Goal: Feedback & Contribution: Submit feedback/report problem

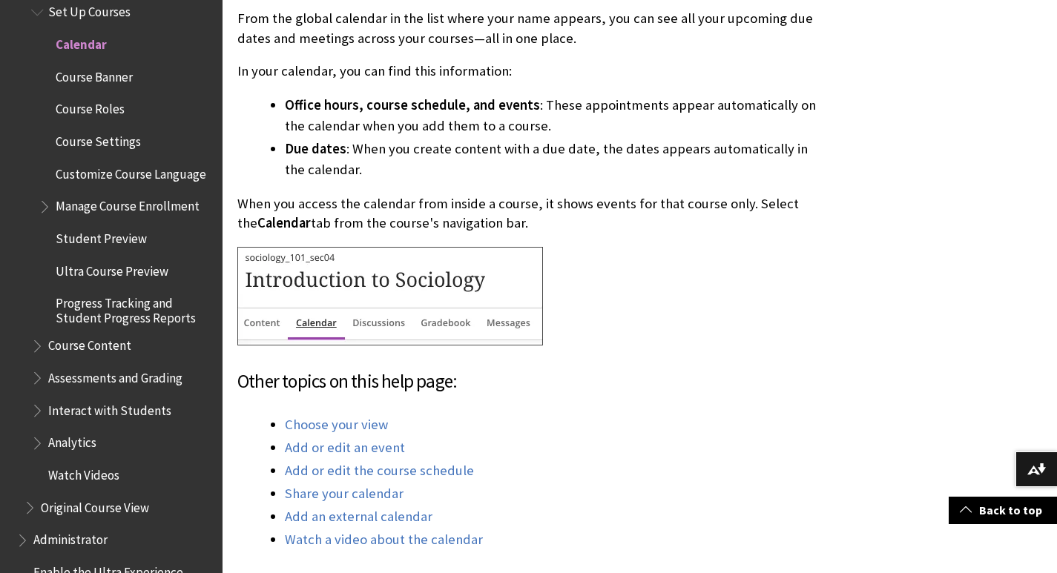
scroll to position [667, 0]
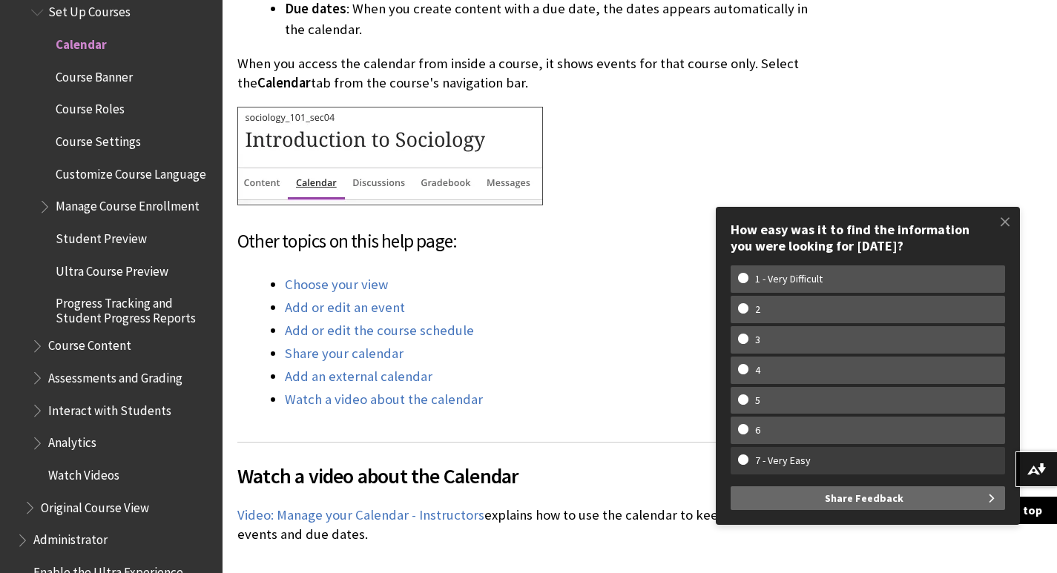
click at [797, 461] on w-span "7 - Very Easy" at bounding box center [783, 461] width 90 height 13
click at [748, 461] on input "7 - Very Easy" at bounding box center [743, 460] width 10 height 10
radio input "true"
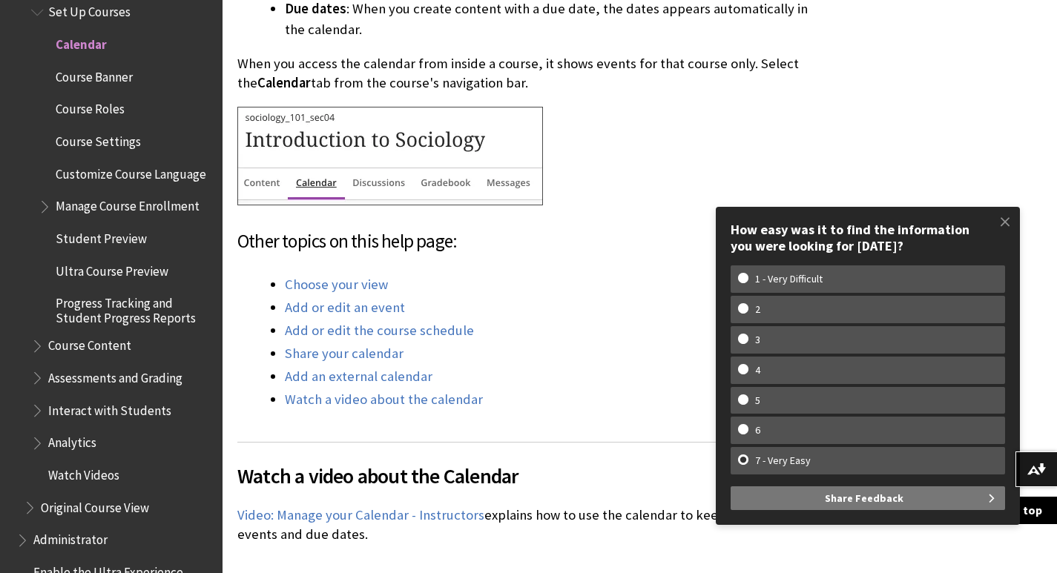
click at [967, 504] on button "Share Feedback" at bounding box center [867, 498] width 274 height 24
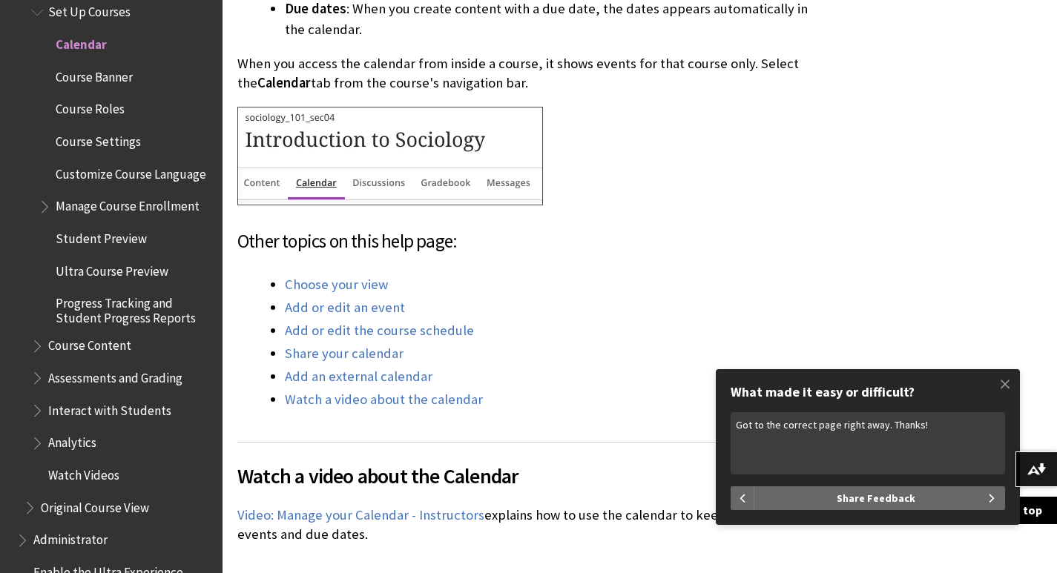
type textarea "Got to the correct page right away. Thanks!"
drag, startPoint x: 834, startPoint y: 475, endPoint x: 831, endPoint y: 484, distance: 9.4
click at [832, 481] on form "How easy was it to find the information you were looking for [DATE]? 1 - Very D…" at bounding box center [867, 461] width 274 height 98
click at [826, 501] on button "Share Feedback" at bounding box center [879, 498] width 251 height 24
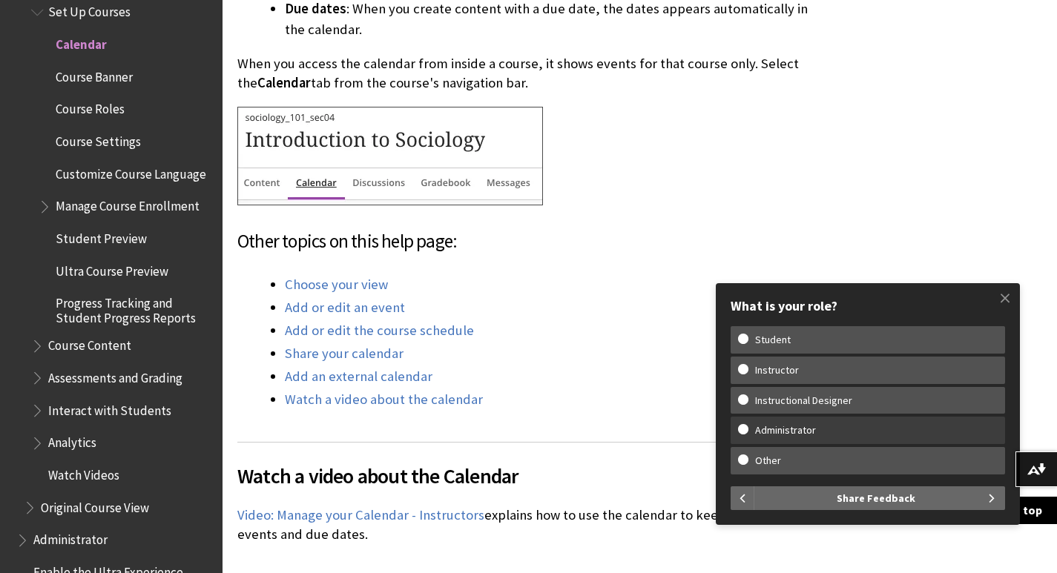
click at [773, 434] on w-span "Administrator" at bounding box center [785, 430] width 95 height 13
click at [748, 434] on input "Administrator" at bounding box center [743, 429] width 10 height 10
radio input "true"
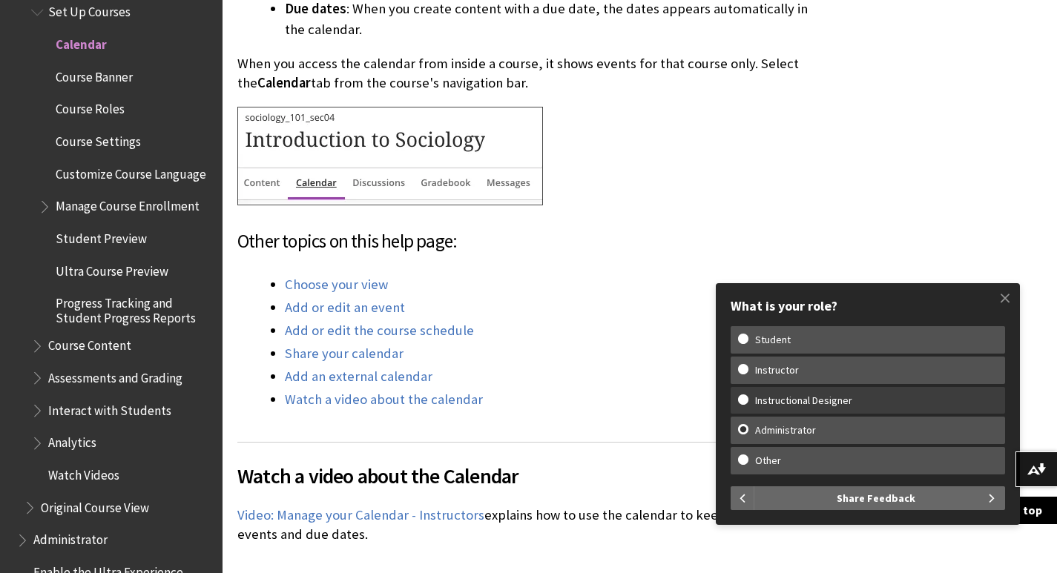
click at [797, 400] on w-span "Instructional Designer" at bounding box center [803, 401] width 131 height 13
click at [748, 400] on input "Instructional Designer" at bounding box center [743, 400] width 10 height 10
radio input "true"
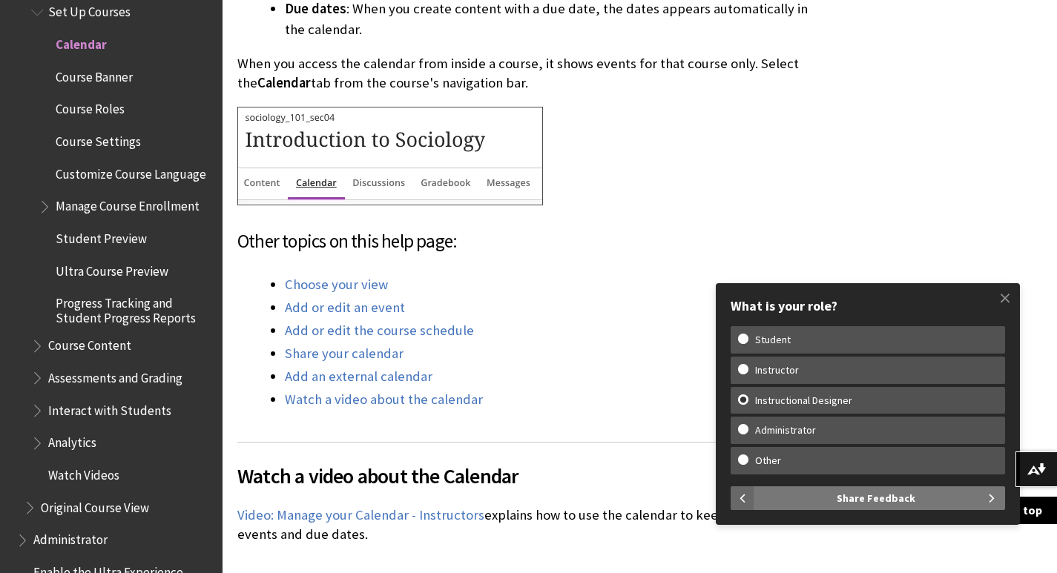
click at [815, 495] on button "Share Feedback" at bounding box center [879, 498] width 251 height 24
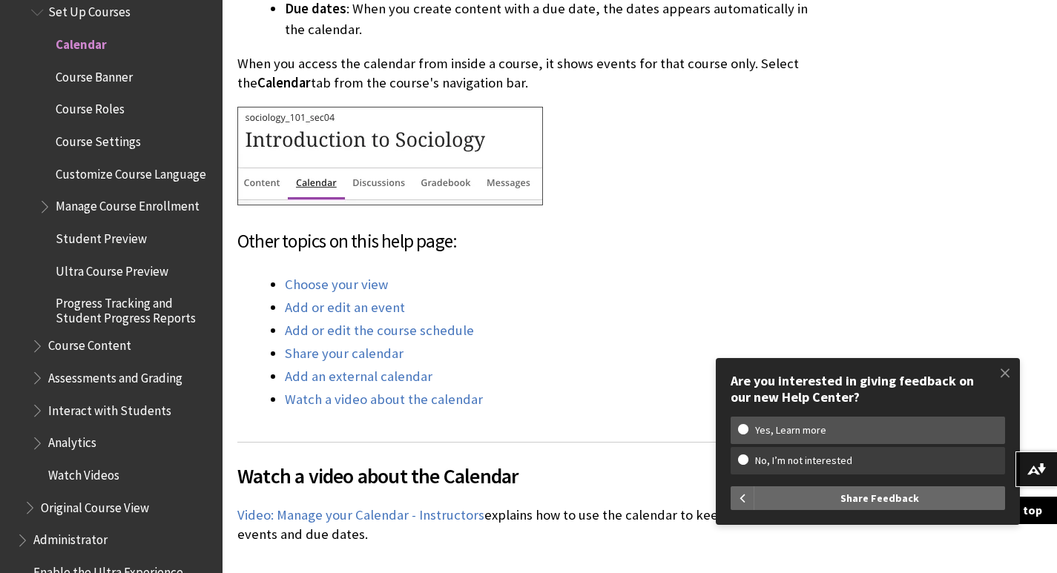
click at [805, 471] on label "No, I’m not interested" at bounding box center [867, 460] width 274 height 27
click at [748, 464] on input "No, I’m not interested" at bounding box center [743, 460] width 10 height 10
radio input "true"
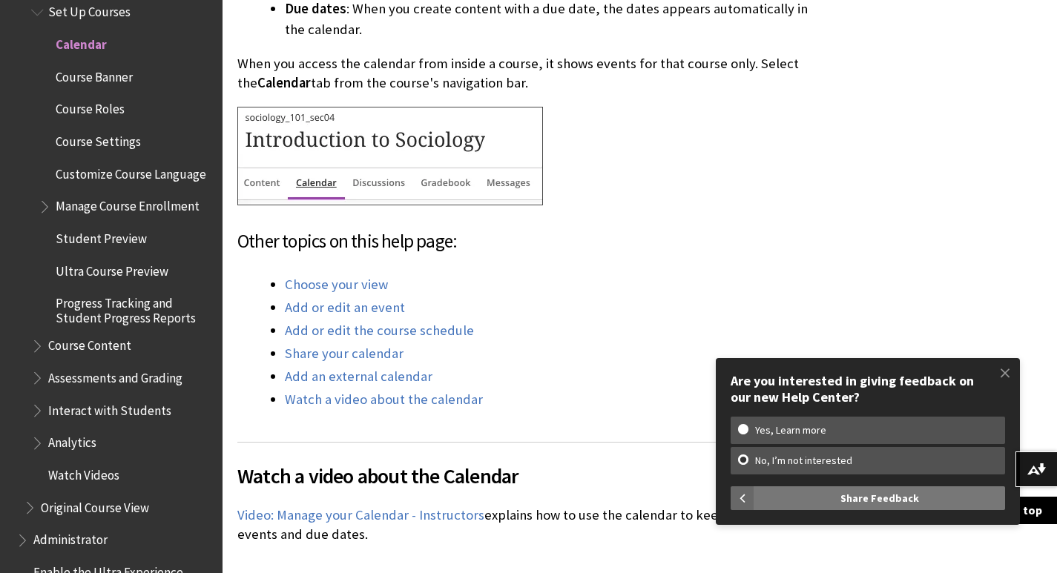
click at [814, 503] on button "Share Feedback" at bounding box center [879, 498] width 251 height 24
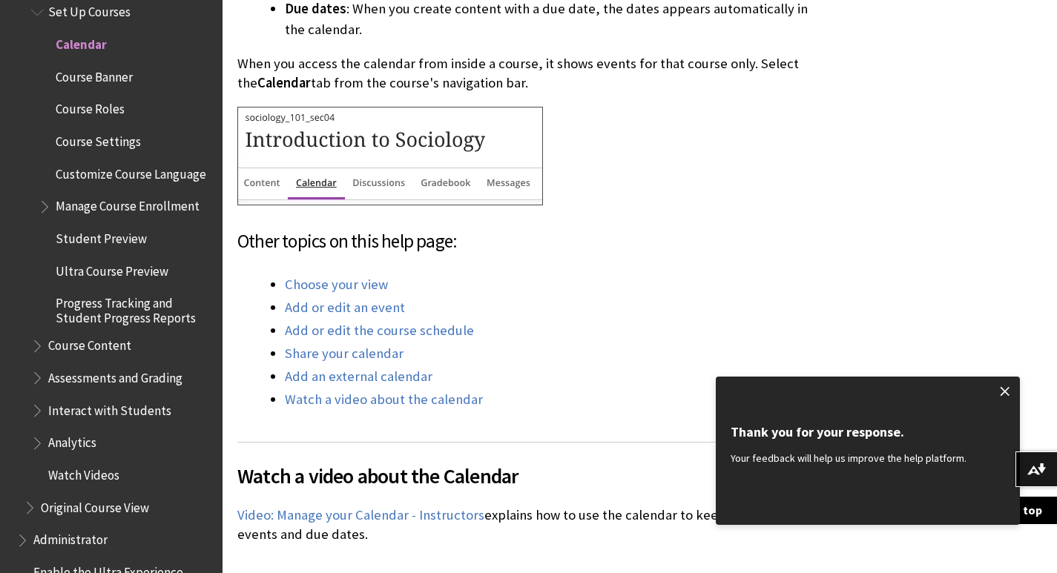
click at [1009, 385] on span at bounding box center [1004, 391] width 31 height 31
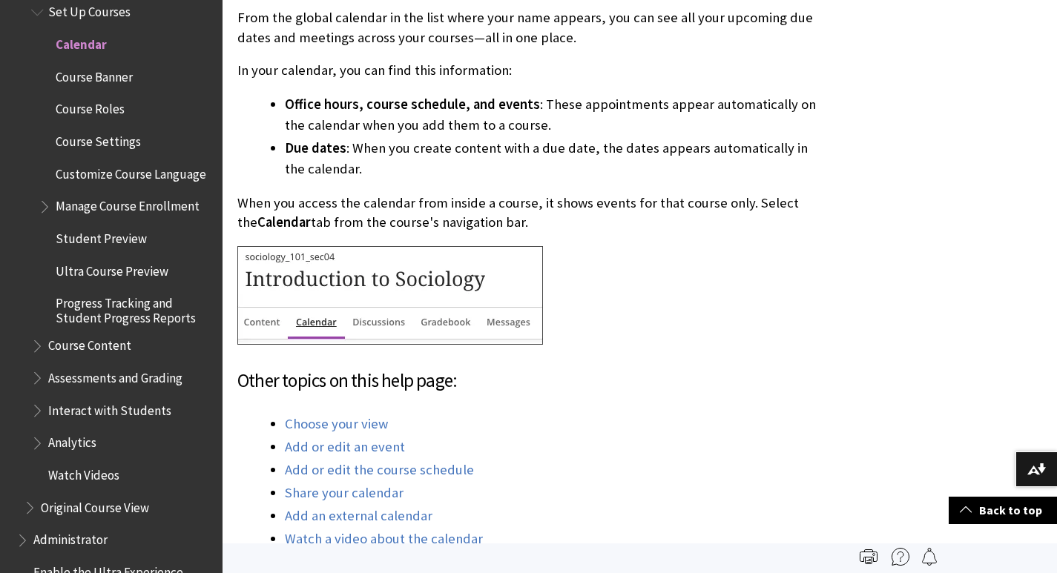
scroll to position [519, 0]
